Goal: Information Seeking & Learning: Find specific fact

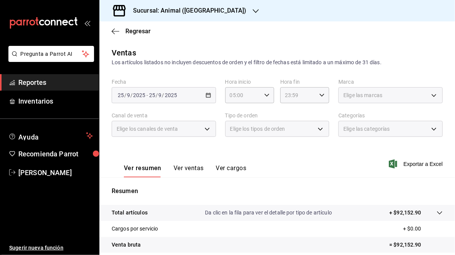
scroll to position [111, 0]
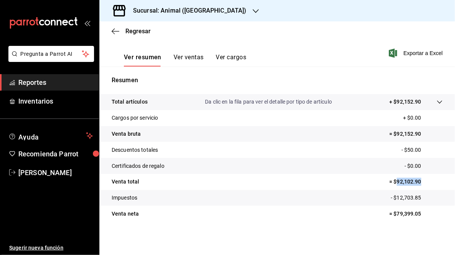
click at [253, 12] on icon "button" at bounding box center [256, 11] width 6 height 6
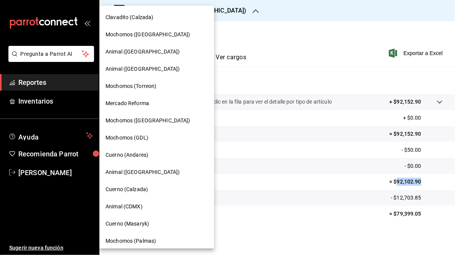
click at [138, 156] on span "Cuerno (Andares)" at bounding box center [126, 155] width 43 height 8
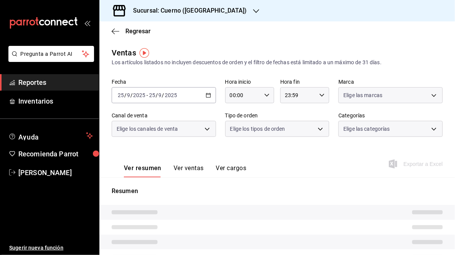
type input "05:00"
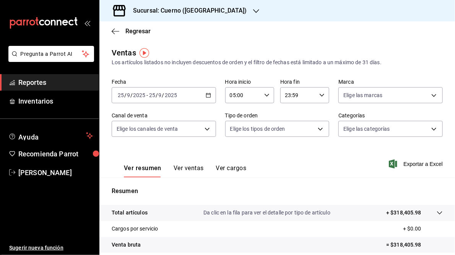
click at [208, 95] on icon "button" at bounding box center [208, 94] width 5 height 5
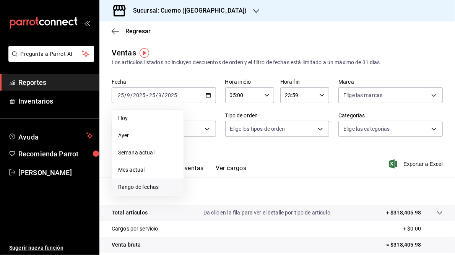
click at [149, 184] on span "Rango de fechas" at bounding box center [147, 187] width 59 height 8
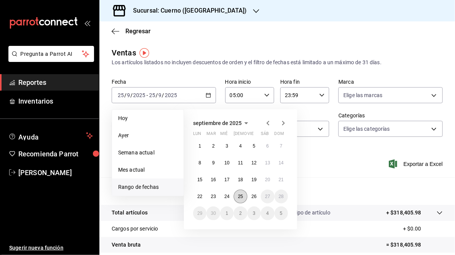
click at [241, 200] on button "25" at bounding box center [240, 197] width 13 height 14
click at [259, 196] on button "26" at bounding box center [253, 197] width 13 height 14
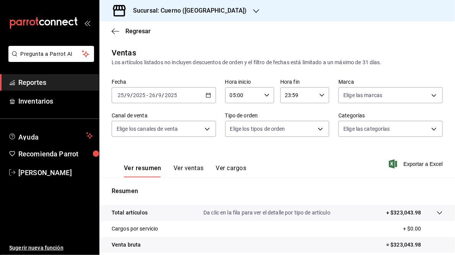
scroll to position [111, 0]
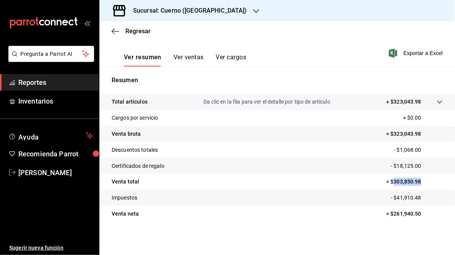
drag, startPoint x: 389, startPoint y: 182, endPoint x: 418, endPoint y: 182, distance: 29.0
click at [418, 182] on p "= $303,850.98" at bounding box center [414, 182] width 57 height 8
copy p "303,850.98"
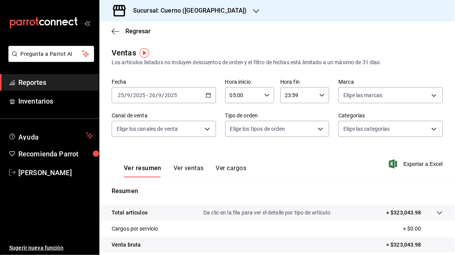
click at [253, 9] on icon "button" at bounding box center [256, 11] width 6 height 6
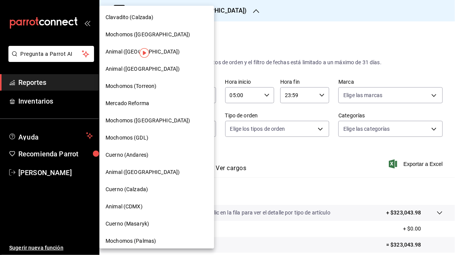
click at [131, 135] on span "Mochomos (GDL)" at bounding box center [126, 138] width 43 height 8
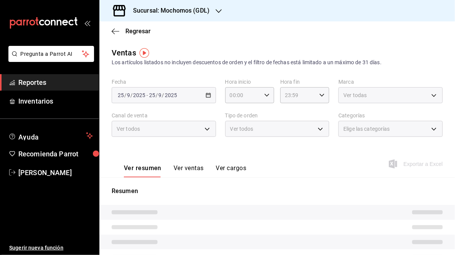
type input "05:00"
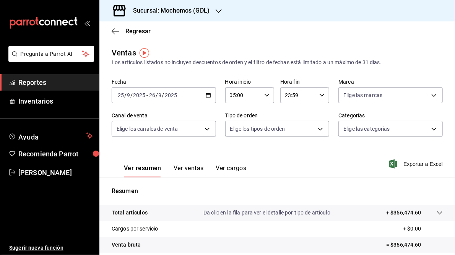
scroll to position [111, 0]
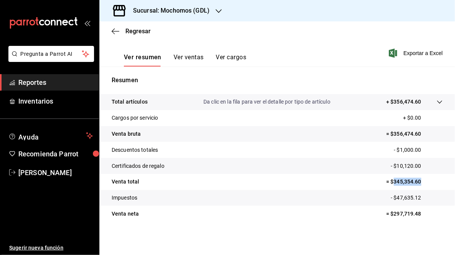
drag, startPoint x: 389, startPoint y: 183, endPoint x: 419, endPoint y: 182, distance: 29.8
click at [419, 182] on p "= $345,354.60" at bounding box center [414, 182] width 57 height 8
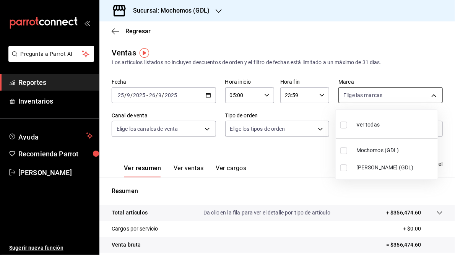
click at [428, 95] on body "Pregunta a Parrot AI Reportes Inventarios Ayuda Recomienda Parrot [PERSON_NAME]…" at bounding box center [227, 127] width 455 height 255
click at [361, 168] on span "[PERSON_NAME] (GDL)" at bounding box center [395, 168] width 78 height 8
type input "9cac9703-0c5a-4d8b-addd-5b6b571d65b9"
checkbox input "true"
click at [314, 162] on div at bounding box center [227, 127] width 455 height 255
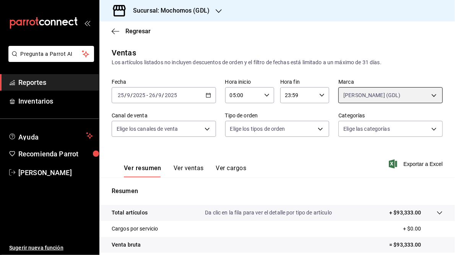
scroll to position [111, 0]
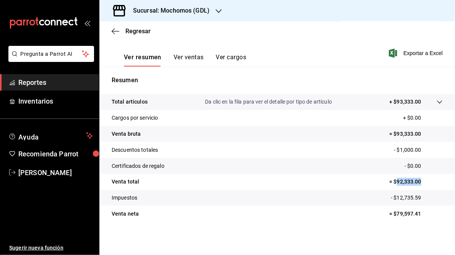
drag, startPoint x: 392, startPoint y: 180, endPoint x: 415, endPoint y: 180, distance: 22.9
click at [415, 180] on p "= $92,333.00" at bounding box center [416, 182] width 54 height 8
copy p "92,333.00"
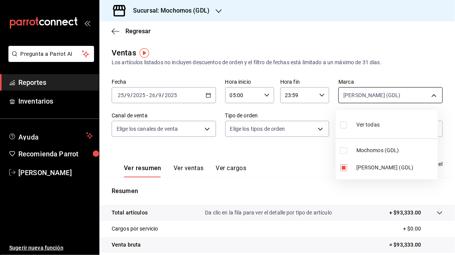
click at [428, 94] on body "Pregunta a Parrot AI Reportes Inventarios Ayuda Recomienda Parrot [PERSON_NAME]…" at bounding box center [227, 127] width 455 height 255
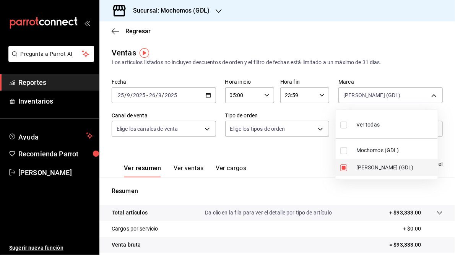
click at [381, 167] on span "[PERSON_NAME] (GDL)" at bounding box center [395, 168] width 78 height 8
checkbox input "false"
click at [378, 151] on span "Mochomos (GDL)" at bounding box center [395, 150] width 78 height 8
type input "36c25d4a-7cb0-456c-a434-e981d54830bc"
checkbox input "true"
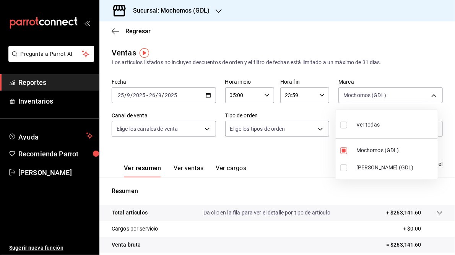
click at [309, 161] on div at bounding box center [227, 127] width 455 height 255
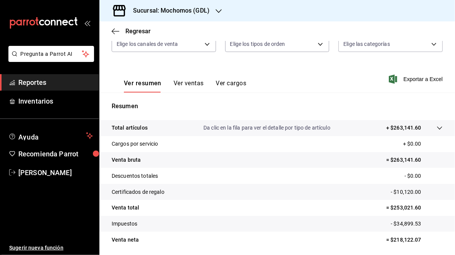
scroll to position [111, 0]
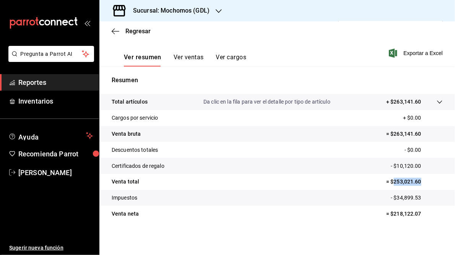
drag, startPoint x: 389, startPoint y: 179, endPoint x: 419, endPoint y: 182, distance: 30.0
click at [419, 182] on p "= $253,021.60" at bounding box center [414, 182] width 57 height 8
copy p "253,021.60"
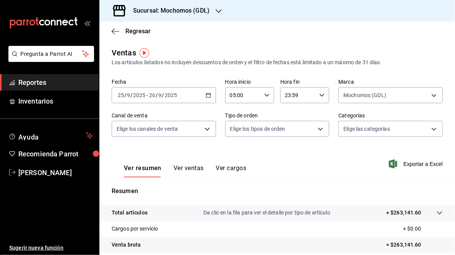
click at [173, 8] on h3 "Sucursal: Mochomos (GDL)" at bounding box center [168, 10] width 83 height 9
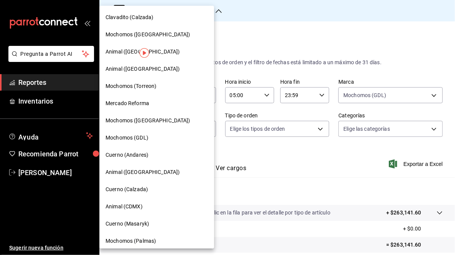
scroll to position [73, 0]
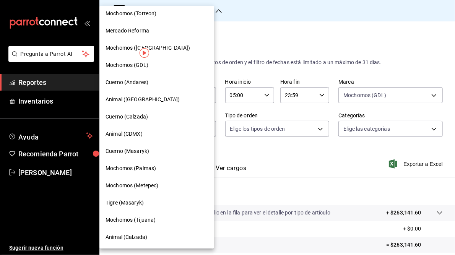
click at [135, 217] on span "Mochomos (Tijuana)" at bounding box center [130, 220] width 50 height 8
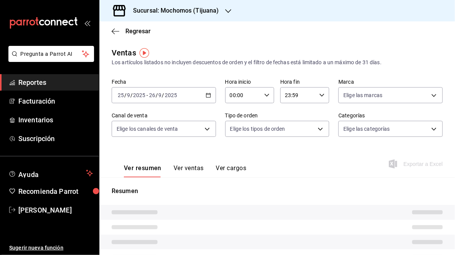
type input "05:00"
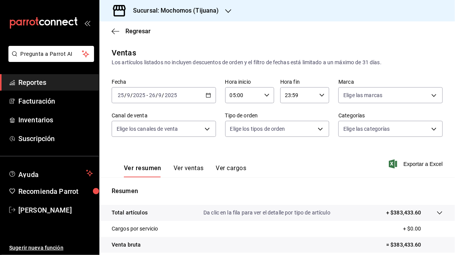
scroll to position [96, 0]
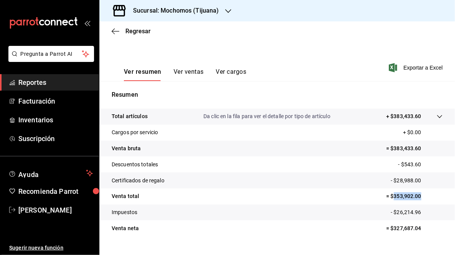
drag, startPoint x: 389, startPoint y: 196, endPoint x: 422, endPoint y: 199, distance: 33.4
click at [422, 199] on p "= $353,902.00" at bounding box center [414, 196] width 57 height 8
copy p "353,902.00"
click at [182, 10] on h3 "Sucursal: Mochomos (Tijuana)" at bounding box center [173, 10] width 92 height 9
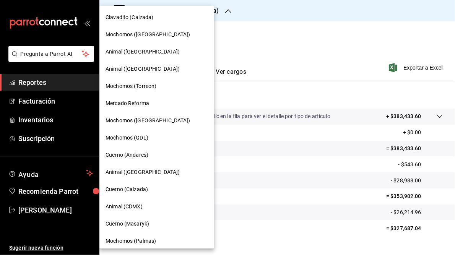
click at [127, 172] on span "Animal ([GEOGRAPHIC_DATA])" at bounding box center [142, 172] width 74 height 8
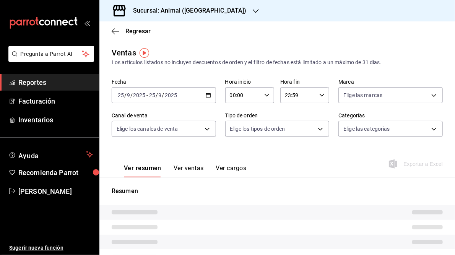
type input "05:00"
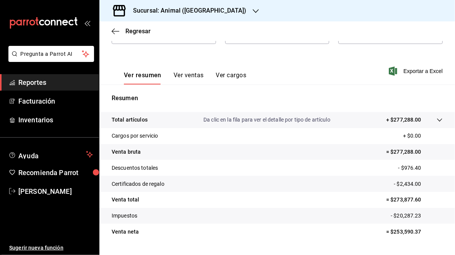
scroll to position [97, 0]
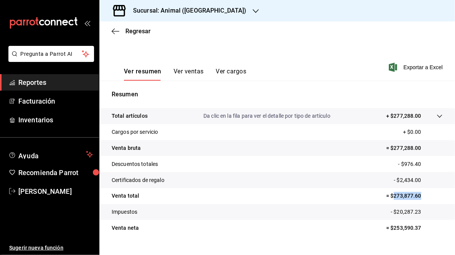
drag, startPoint x: 389, startPoint y: 195, endPoint x: 419, endPoint y: 197, distance: 29.8
click at [419, 197] on p "= $273,877.60" at bounding box center [414, 196] width 57 height 8
copy p "273,877.60"
click at [172, 11] on h3 "Sucursal: Animal ([GEOGRAPHIC_DATA])" at bounding box center [187, 10] width 120 height 9
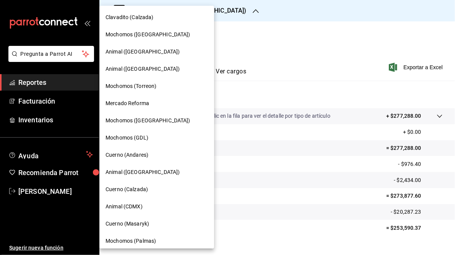
click at [364, 46] on div at bounding box center [227, 127] width 455 height 255
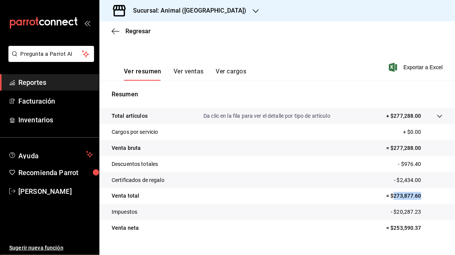
drag, startPoint x: 388, startPoint y: 195, endPoint x: 418, endPoint y: 197, distance: 29.5
click at [418, 197] on p "= $273,877.60" at bounding box center [414, 196] width 57 height 8
copy p "273,877.60"
click at [188, 11] on h3 "Sucursal: Animal ([GEOGRAPHIC_DATA])" at bounding box center [187, 10] width 120 height 9
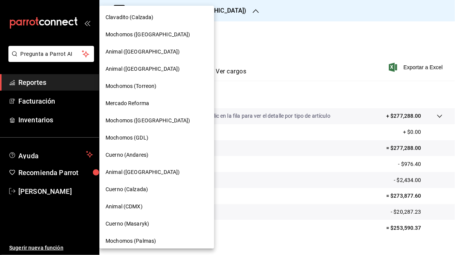
click at [120, 86] on span "Mochomos (Torreon)" at bounding box center [130, 86] width 51 height 8
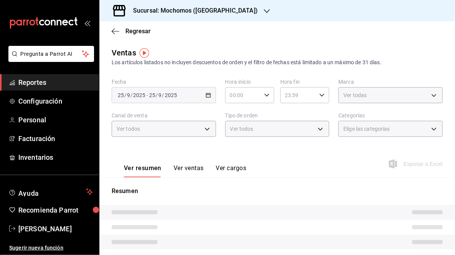
type input "05:00"
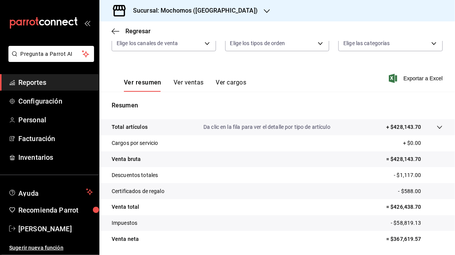
scroll to position [96, 0]
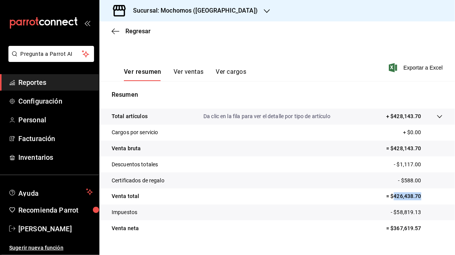
drag, startPoint x: 390, startPoint y: 196, endPoint x: 419, endPoint y: 196, distance: 29.0
click at [419, 196] on p "= $426,438.70" at bounding box center [414, 196] width 57 height 8
copy p "426,438.70"
click at [175, 11] on h3 "Sucursal: Mochomos ([GEOGRAPHIC_DATA])" at bounding box center [192, 10] width 131 height 9
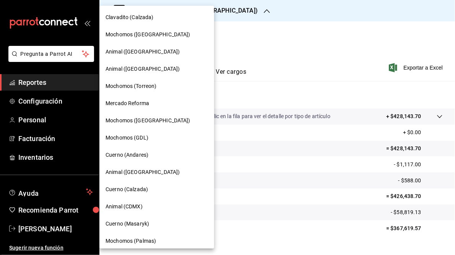
click at [133, 119] on span "Mochomos ([GEOGRAPHIC_DATA])" at bounding box center [147, 121] width 85 height 8
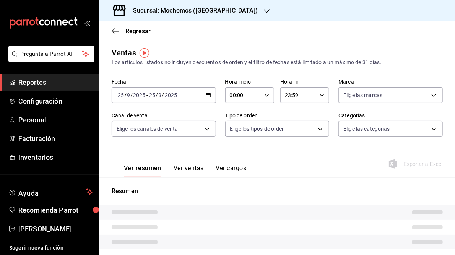
type input "05:00"
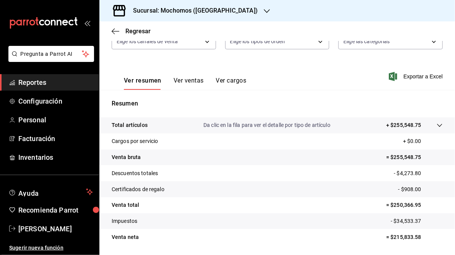
scroll to position [111, 0]
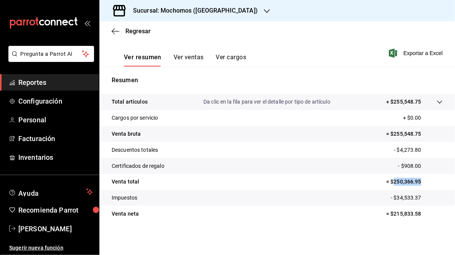
drag, startPoint x: 389, startPoint y: 180, endPoint x: 418, endPoint y: 182, distance: 29.5
click at [418, 182] on p "= $250,366.95" at bounding box center [414, 182] width 57 height 8
copy p "250,366.95"
click at [196, 12] on h3 "Sucursal: Mochomos ([GEOGRAPHIC_DATA])" at bounding box center [192, 10] width 131 height 9
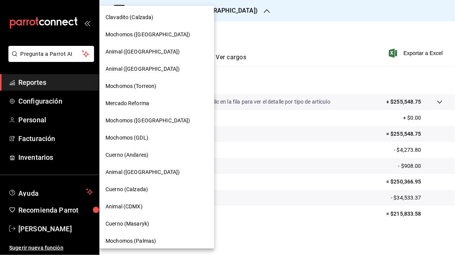
click at [122, 105] on span "Mercado Reforma" at bounding box center [127, 103] width 44 height 8
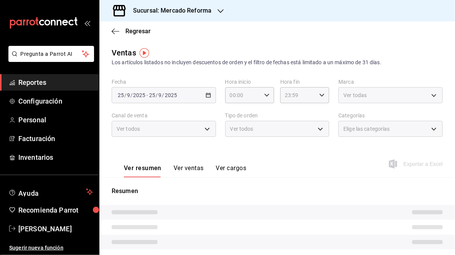
type input "05:00"
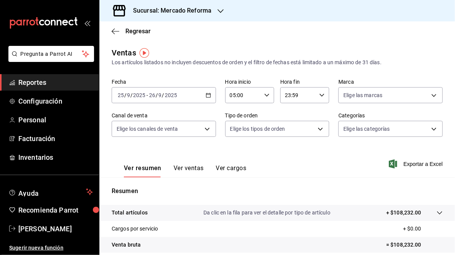
scroll to position [111, 0]
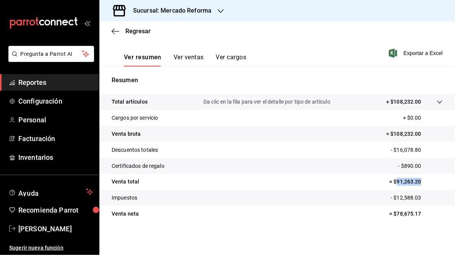
drag, startPoint x: 392, startPoint y: 183, endPoint x: 423, endPoint y: 183, distance: 31.0
click at [423, 183] on p "= $91,263.20" at bounding box center [416, 182] width 54 height 8
copy p "91,263.20"
click at [169, 10] on h3 "Sucursal: Mercado Reforma" at bounding box center [169, 10] width 84 height 9
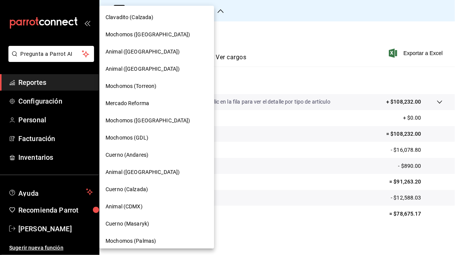
click at [131, 224] on span "Cuerno (Masaryk)" at bounding box center [127, 224] width 44 height 8
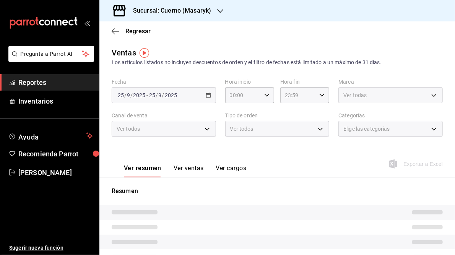
type input "05:00"
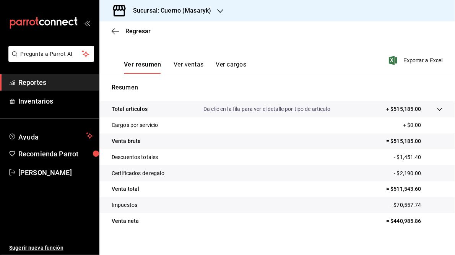
scroll to position [111, 0]
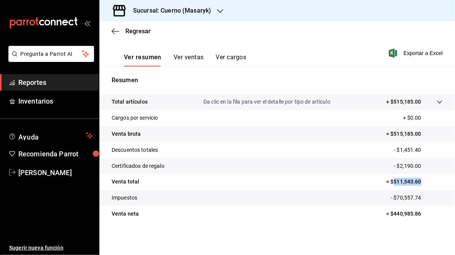
drag, startPoint x: 390, startPoint y: 181, endPoint x: 419, endPoint y: 181, distance: 29.0
click at [419, 181] on p "= $511,543.60" at bounding box center [414, 182] width 57 height 8
copy p "511,543.60"
click at [188, 10] on h3 "Sucursal: Cuerno (Masaryk)" at bounding box center [169, 10] width 84 height 9
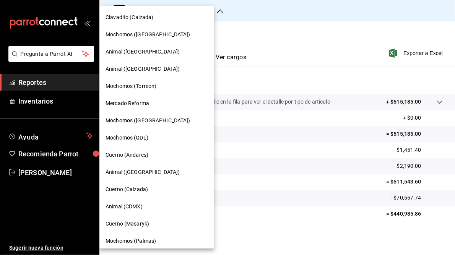
click at [141, 209] on span "Animal (CDMX)" at bounding box center [123, 207] width 37 height 8
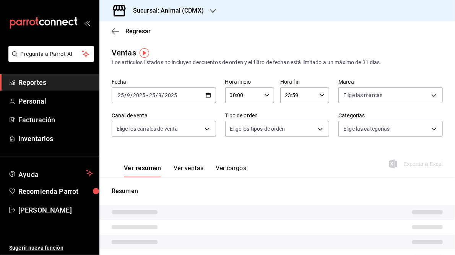
type input "05:00"
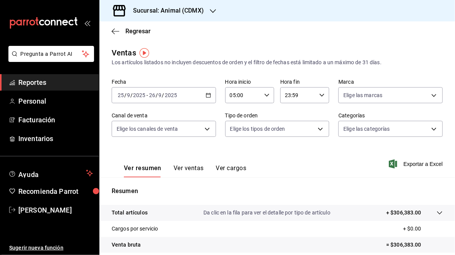
scroll to position [111, 0]
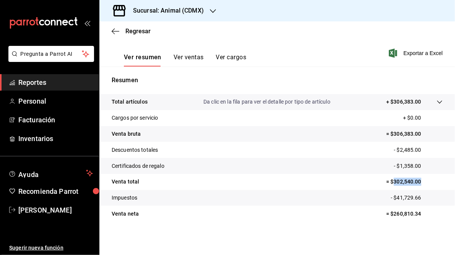
drag, startPoint x: 388, startPoint y: 183, endPoint x: 420, endPoint y: 183, distance: 31.7
click at [420, 183] on p "= $302,540.00" at bounding box center [414, 182] width 57 height 8
click at [177, 9] on h3 "Sucursal: Animal (CDMX)" at bounding box center [165, 10] width 77 height 9
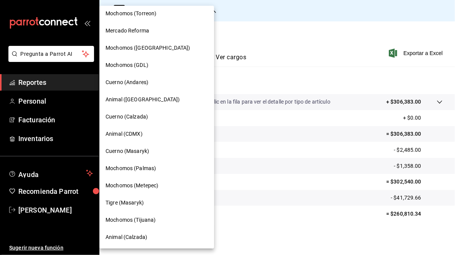
scroll to position [0, 0]
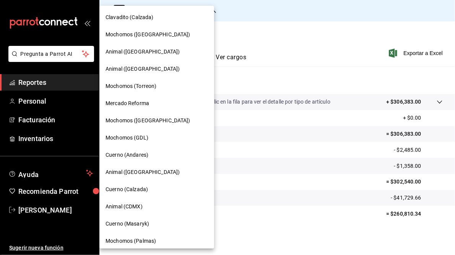
click at [139, 50] on span "Animal ([GEOGRAPHIC_DATA])" at bounding box center [142, 52] width 74 height 8
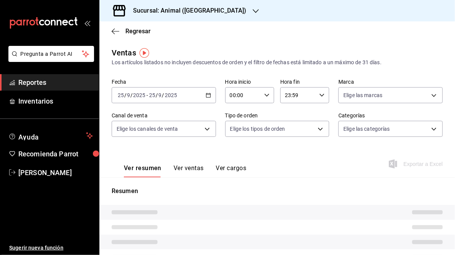
type input "05:00"
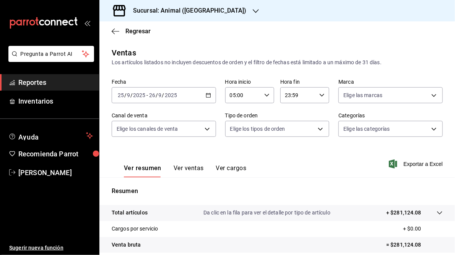
scroll to position [111, 0]
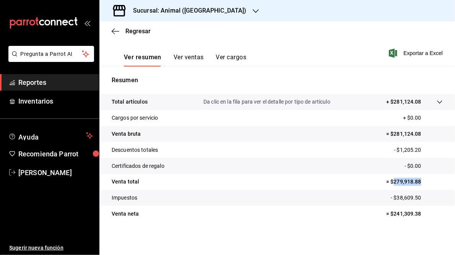
drag, startPoint x: 389, startPoint y: 182, endPoint x: 427, endPoint y: 183, distance: 38.2
click at [427, 183] on p "= $279,918.88" at bounding box center [414, 182] width 57 height 8
click at [172, 10] on h3 "Sucursal: Animal ([GEOGRAPHIC_DATA])" at bounding box center [187, 10] width 120 height 9
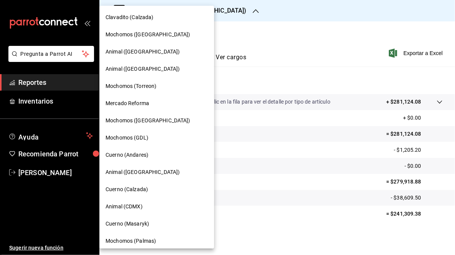
click at [124, 240] on span "Mochomos (Palmas)" at bounding box center [130, 241] width 50 height 8
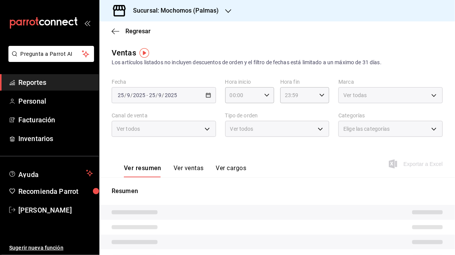
type input "05:00"
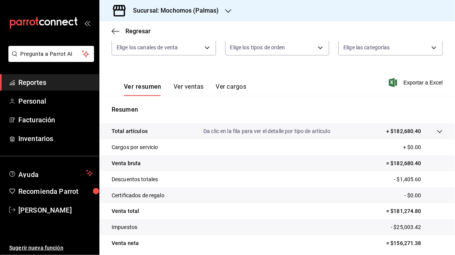
scroll to position [95, 0]
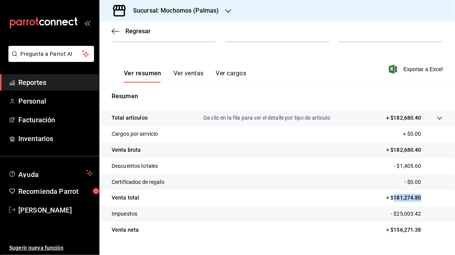
drag, startPoint x: 389, startPoint y: 196, endPoint x: 420, endPoint y: 194, distance: 30.7
click at [420, 194] on p "= $181,274.80" at bounding box center [414, 198] width 57 height 8
click at [191, 12] on h3 "Sucursal: Mochomos (Palmas)" at bounding box center [173, 10] width 92 height 9
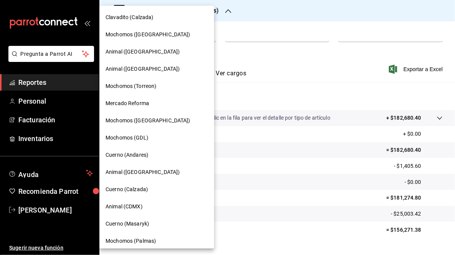
scroll to position [73, 0]
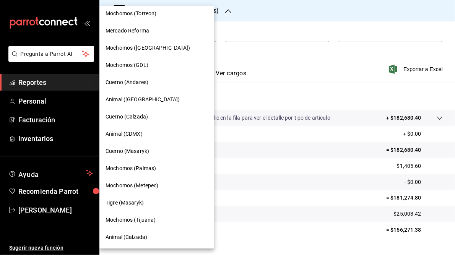
click at [132, 185] on span "Mochomos (Metepec)" at bounding box center [131, 186] width 53 height 8
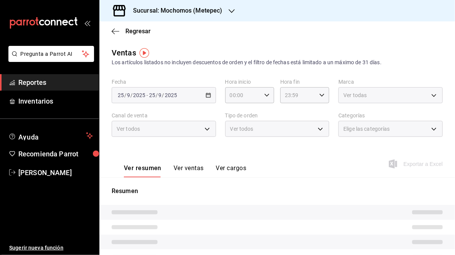
type input "05:00"
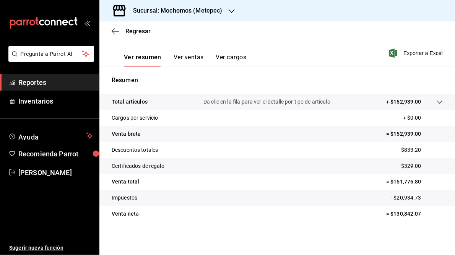
scroll to position [111, 0]
drag, startPoint x: 390, startPoint y: 182, endPoint x: 418, endPoint y: 184, distance: 28.7
click at [418, 184] on p "= $151,776.80" at bounding box center [414, 182] width 57 height 8
click at [182, 9] on h3 "Sucursal: Mochomos (Metepec)" at bounding box center [175, 10] width 96 height 9
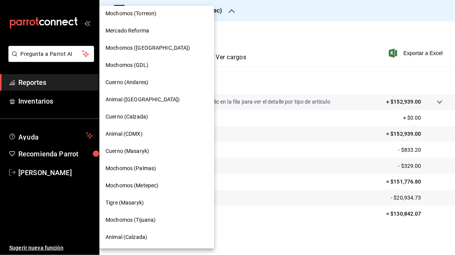
scroll to position [0, 0]
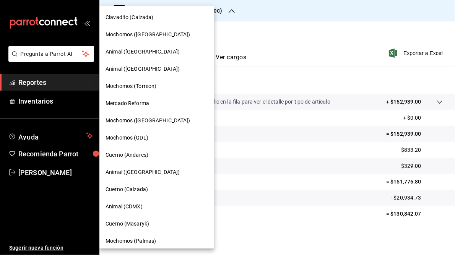
click at [136, 36] on span "Mochomos ([GEOGRAPHIC_DATA])" at bounding box center [147, 35] width 85 height 8
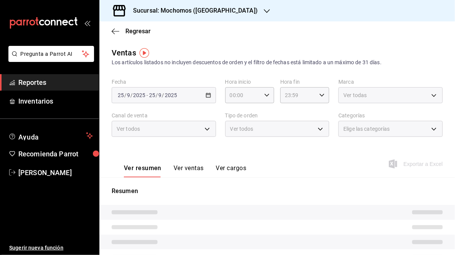
type input "05:00"
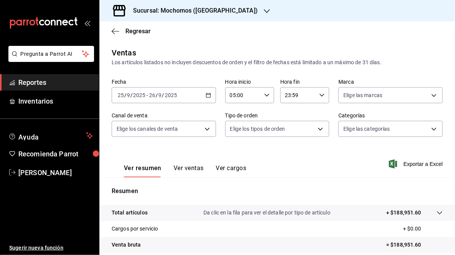
scroll to position [111, 0]
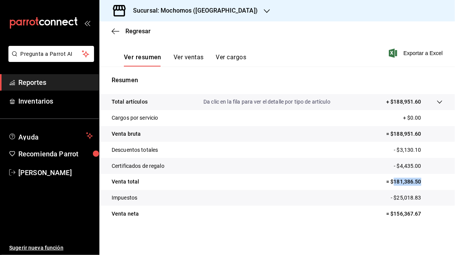
drag, startPoint x: 388, startPoint y: 183, endPoint x: 419, endPoint y: 185, distance: 31.0
click at [419, 185] on p "= $181,386.50" at bounding box center [414, 182] width 57 height 8
click at [188, 9] on h3 "Sucursal: Mochomos ([GEOGRAPHIC_DATA])" at bounding box center [192, 10] width 131 height 9
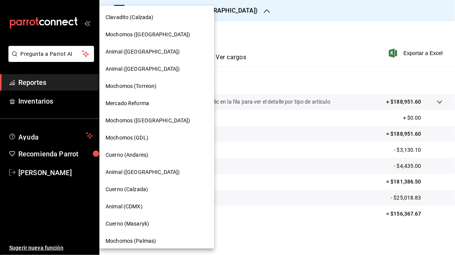
click at [123, 72] on span "Animal ([GEOGRAPHIC_DATA])" at bounding box center [142, 69] width 74 height 8
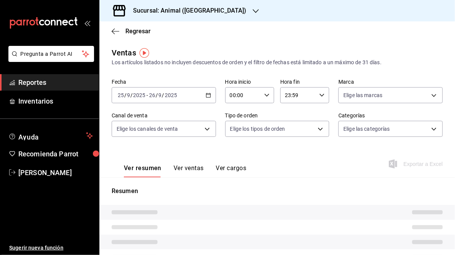
type input "05:00"
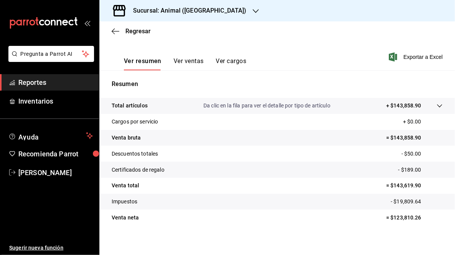
scroll to position [107, 0]
drag, startPoint x: 389, startPoint y: 185, endPoint x: 417, endPoint y: 186, distance: 27.9
click at [417, 186] on p "= $143,619.90" at bounding box center [414, 185] width 57 height 8
click at [170, 13] on h3 "Sucursal: Animal ([GEOGRAPHIC_DATA])" at bounding box center [187, 10] width 120 height 9
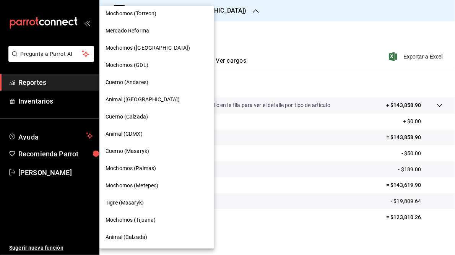
scroll to position [0, 0]
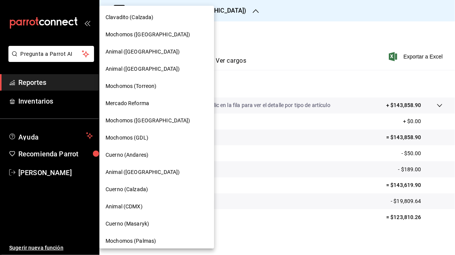
click at [130, 17] on span "Clavadito (Calzada)" at bounding box center [129, 17] width 48 height 8
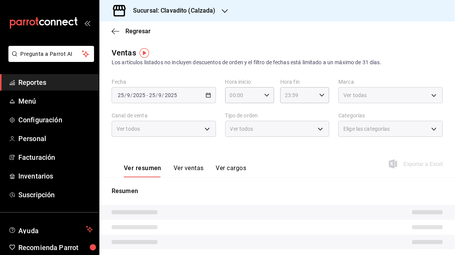
type input "05:00"
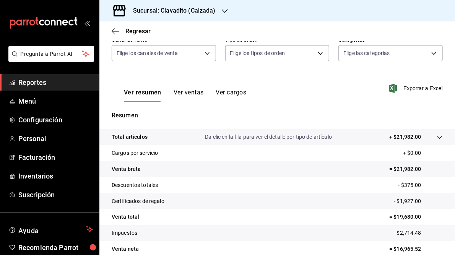
scroll to position [111, 0]
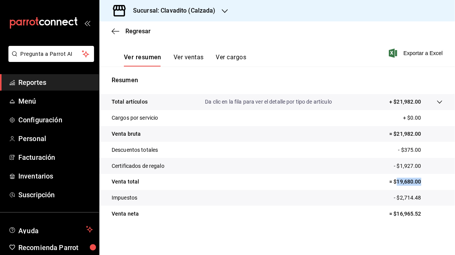
drag, startPoint x: 393, startPoint y: 182, endPoint x: 422, endPoint y: 183, distance: 28.7
click at [422, 183] on p "= $19,680.00" at bounding box center [416, 182] width 54 height 8
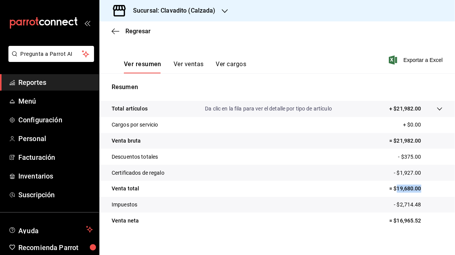
scroll to position [0, 0]
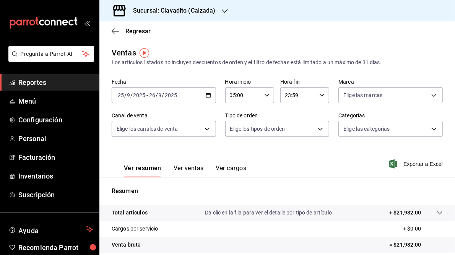
click at [221, 10] on div "Sucursal: Clavadito (Calzada)" at bounding box center [167, 10] width 125 height 21
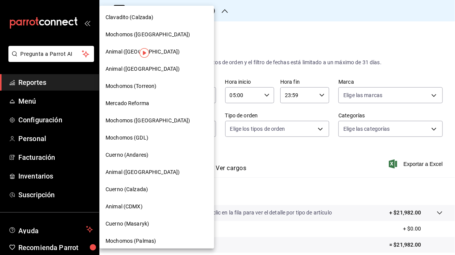
scroll to position [73, 0]
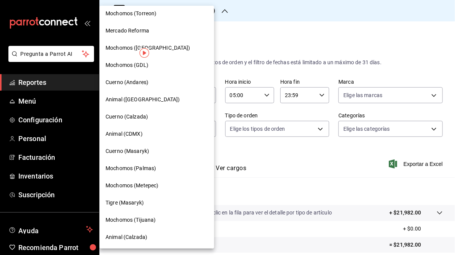
click at [123, 234] on span "Animal (Calzada)" at bounding box center [126, 237] width 42 height 8
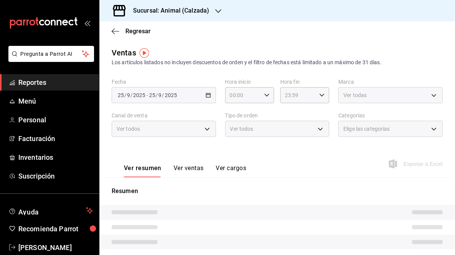
type input "05:00"
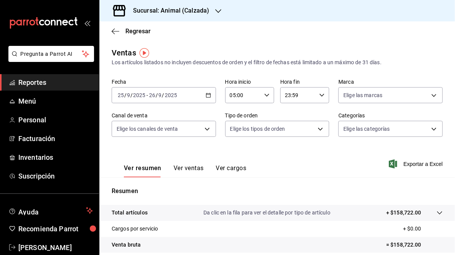
scroll to position [111, 0]
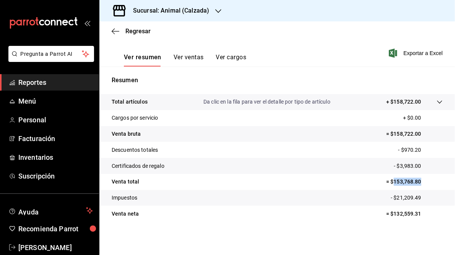
drag, startPoint x: 391, startPoint y: 182, endPoint x: 425, endPoint y: 187, distance: 34.9
click at [425, 187] on tr "Venta total = $153,768.80" at bounding box center [276, 182] width 355 height 16
click at [175, 15] on h3 "Sucursal: Animal (Calzada)" at bounding box center [168, 10] width 82 height 9
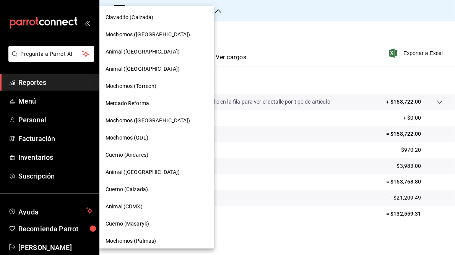
click at [142, 188] on span "Cuerno (Calzada)" at bounding box center [126, 189] width 42 height 8
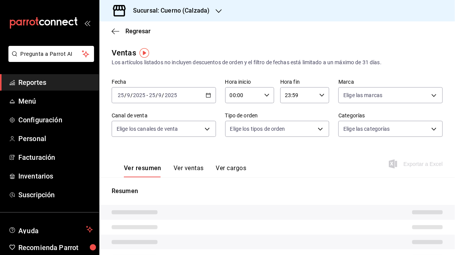
type input "05:00"
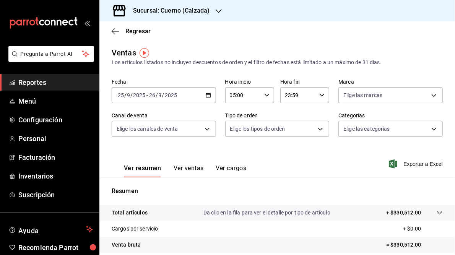
scroll to position [111, 0]
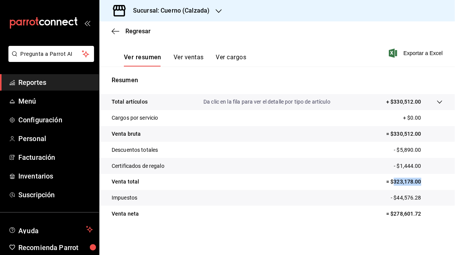
drag, startPoint x: 390, startPoint y: 180, endPoint x: 417, endPoint y: 180, distance: 26.8
click at [417, 180] on p "= $323,178.00" at bounding box center [414, 182] width 57 height 8
